Goal: Transaction & Acquisition: Purchase product/service

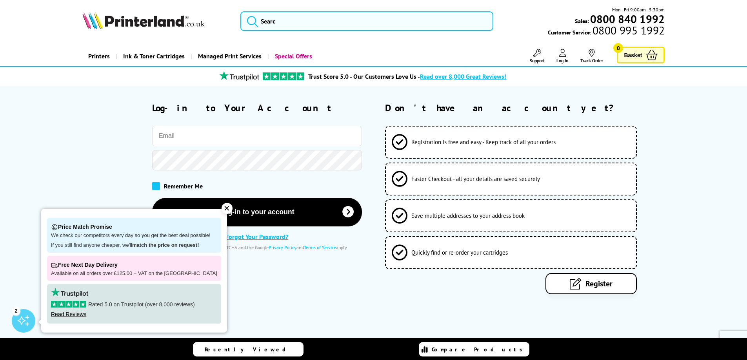
type input "[EMAIL_ADDRESS][PERSON_NAME][DOMAIN_NAME]"
click at [156, 186] on span at bounding box center [156, 186] width 8 height 8
click at [154, 183] on input "checkbox" at bounding box center [154, 183] width 0 height 0
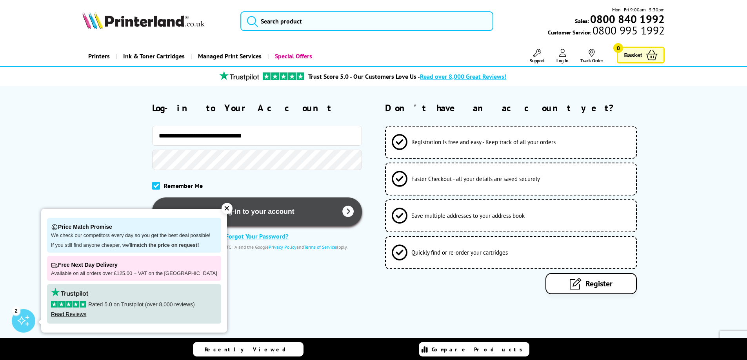
click at [248, 210] on button "Log-in to your account" at bounding box center [257, 212] width 210 height 29
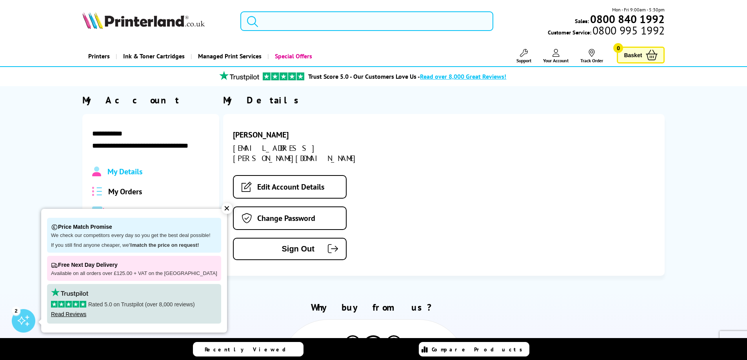
click at [288, 19] on input "search" at bounding box center [366, 21] width 253 height 20
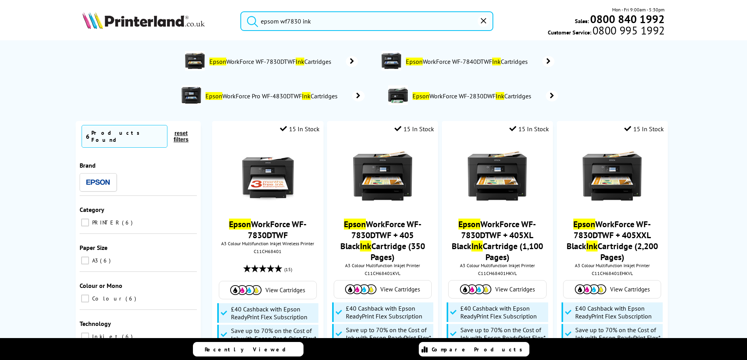
type input "epsom wf7830 ink"
click at [241, 11] on button "submit" at bounding box center [251, 19] width 20 height 17
click at [321, 22] on input "epsom wf7830 ink" at bounding box center [366, 21] width 253 height 20
click at [550, 63] on icon at bounding box center [548, 61] width 12 height 11
